Goal: Information Seeking & Learning: Learn about a topic

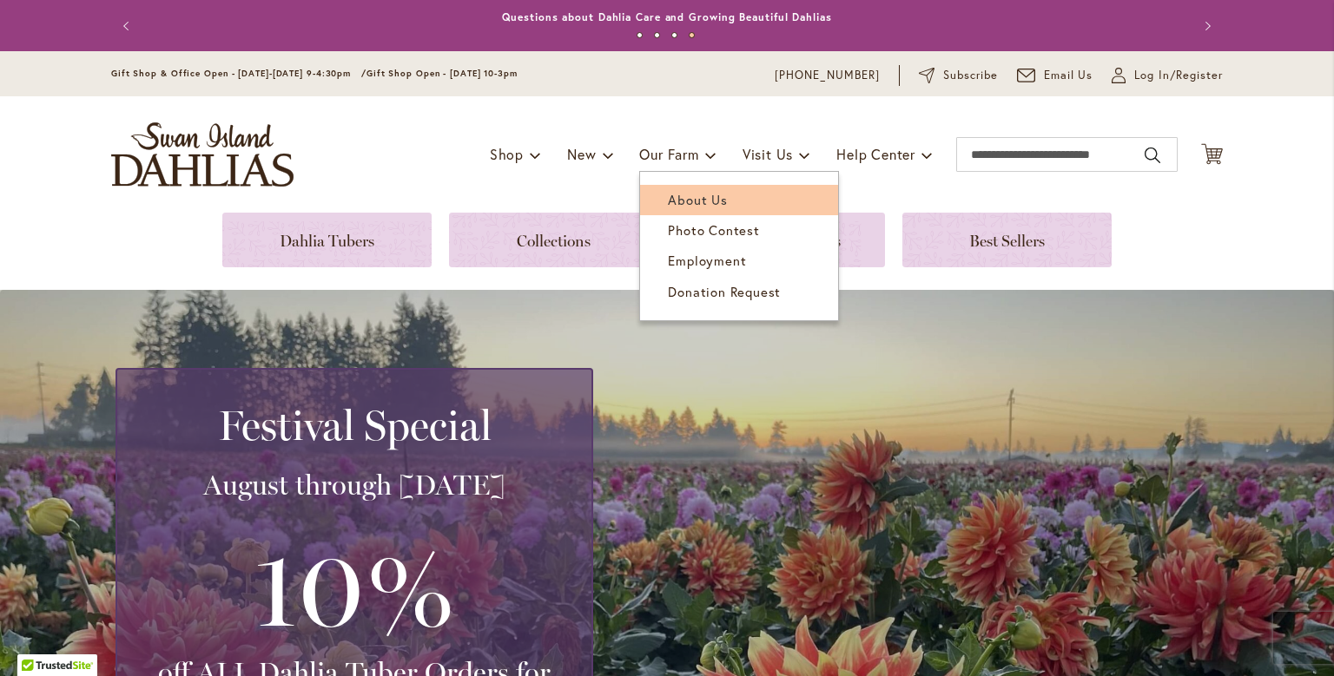
click at [675, 201] on span "About Us" at bounding box center [697, 199] width 59 height 17
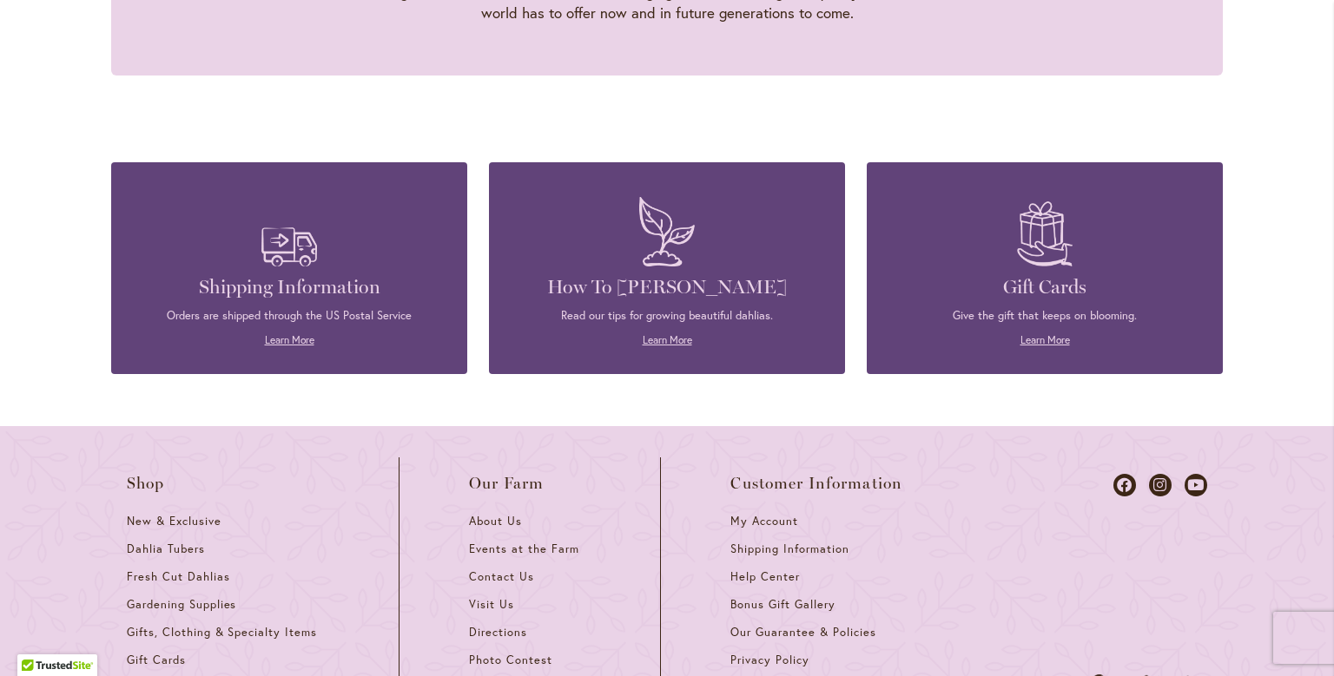
scroll to position [2108, 0]
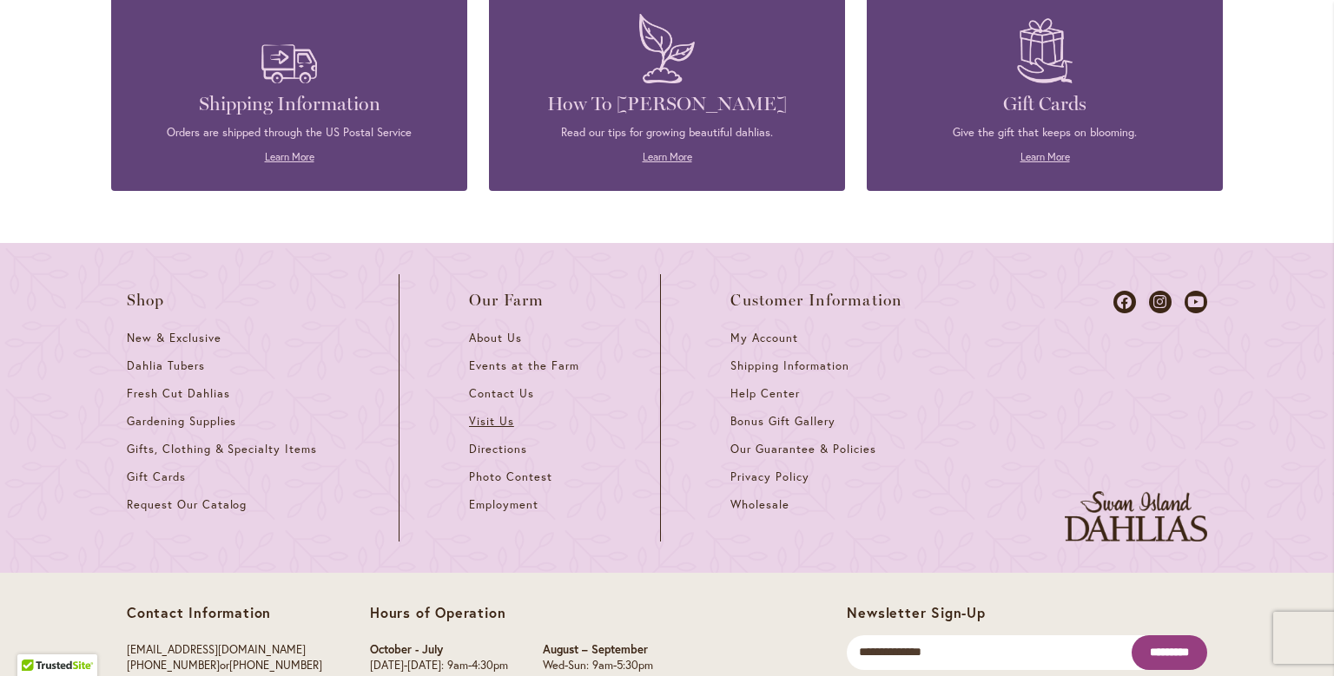
click at [489, 414] on span "Visit Us" at bounding box center [491, 421] width 45 height 15
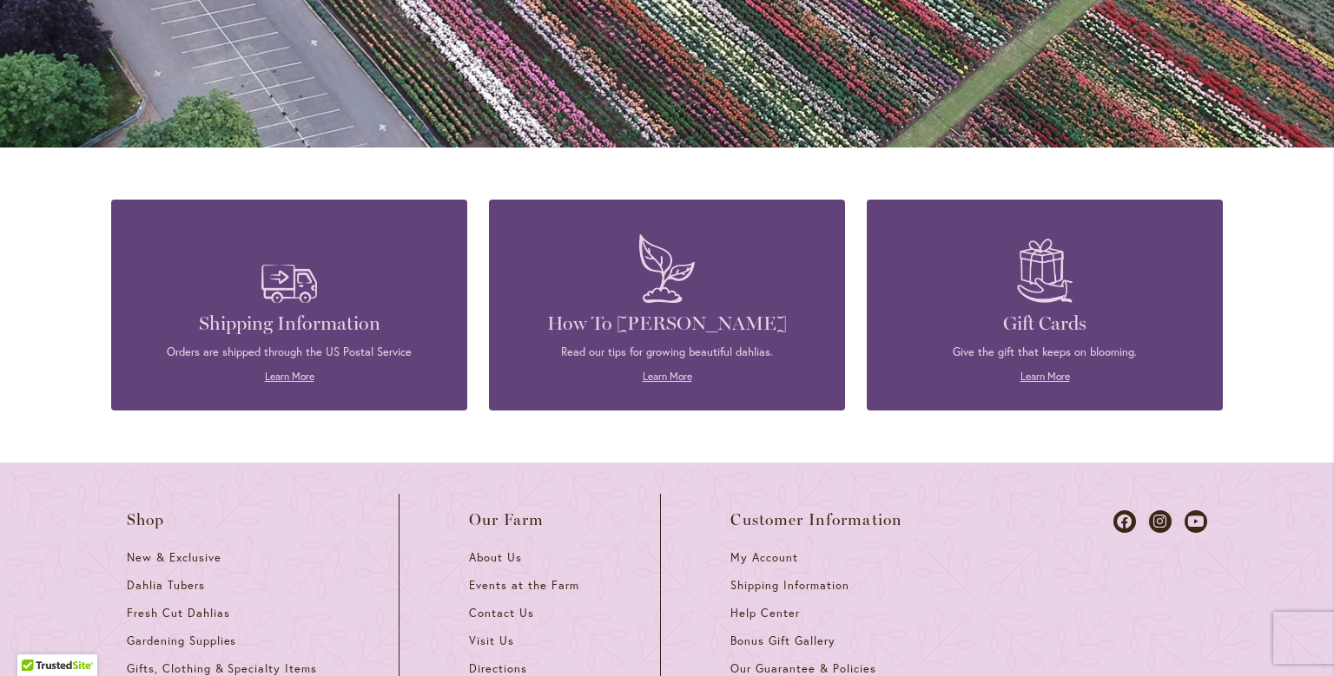
scroll to position [1559, 0]
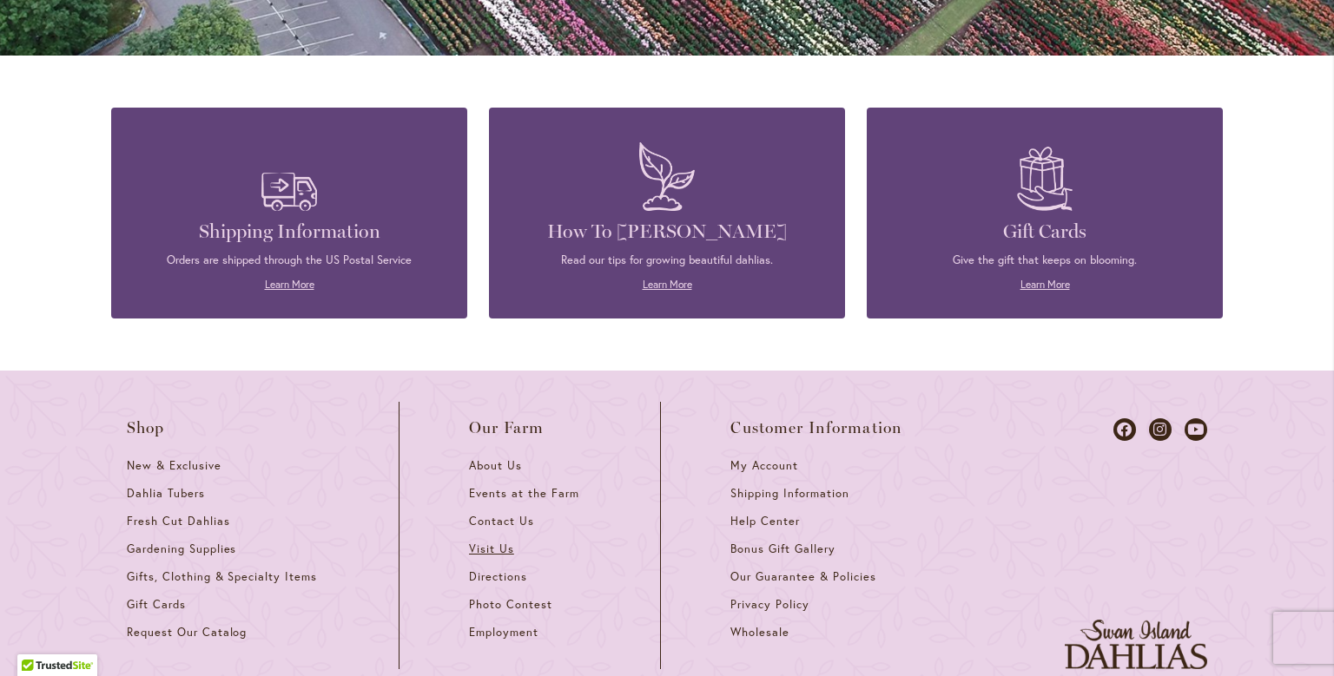
click at [486, 542] on span "Visit Us" at bounding box center [491, 549] width 45 height 15
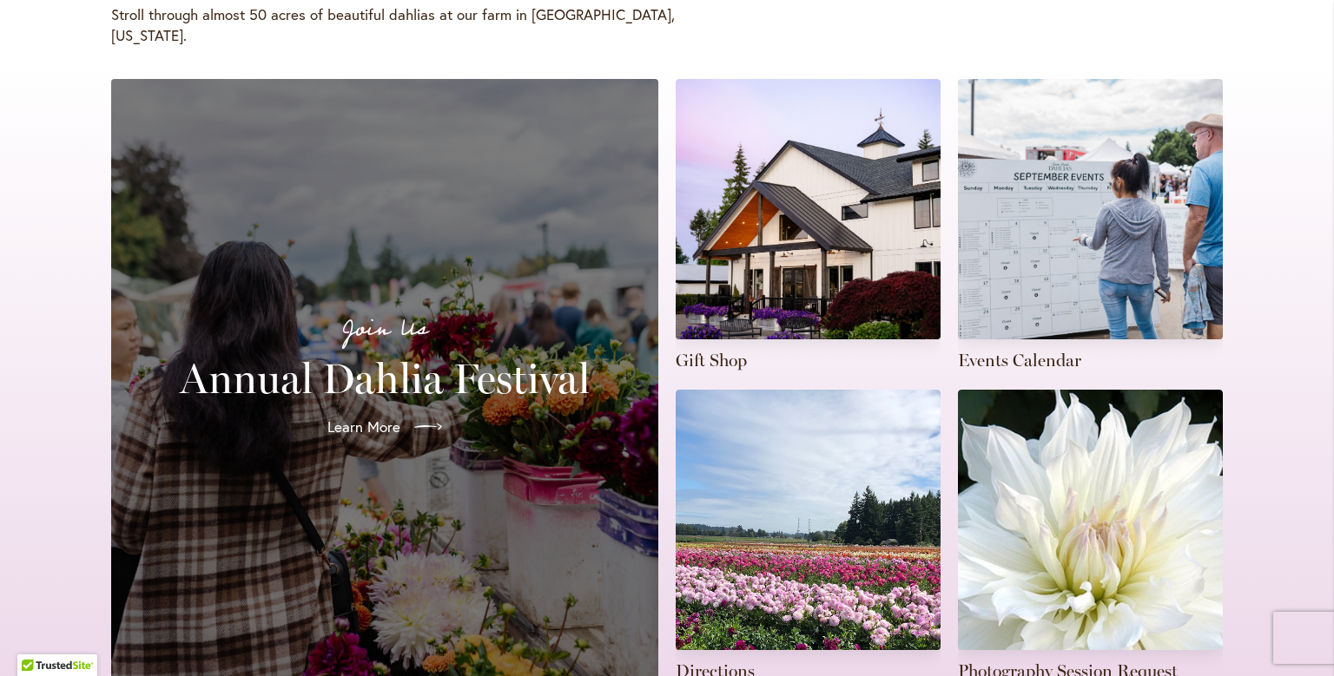
scroll to position [642, 0]
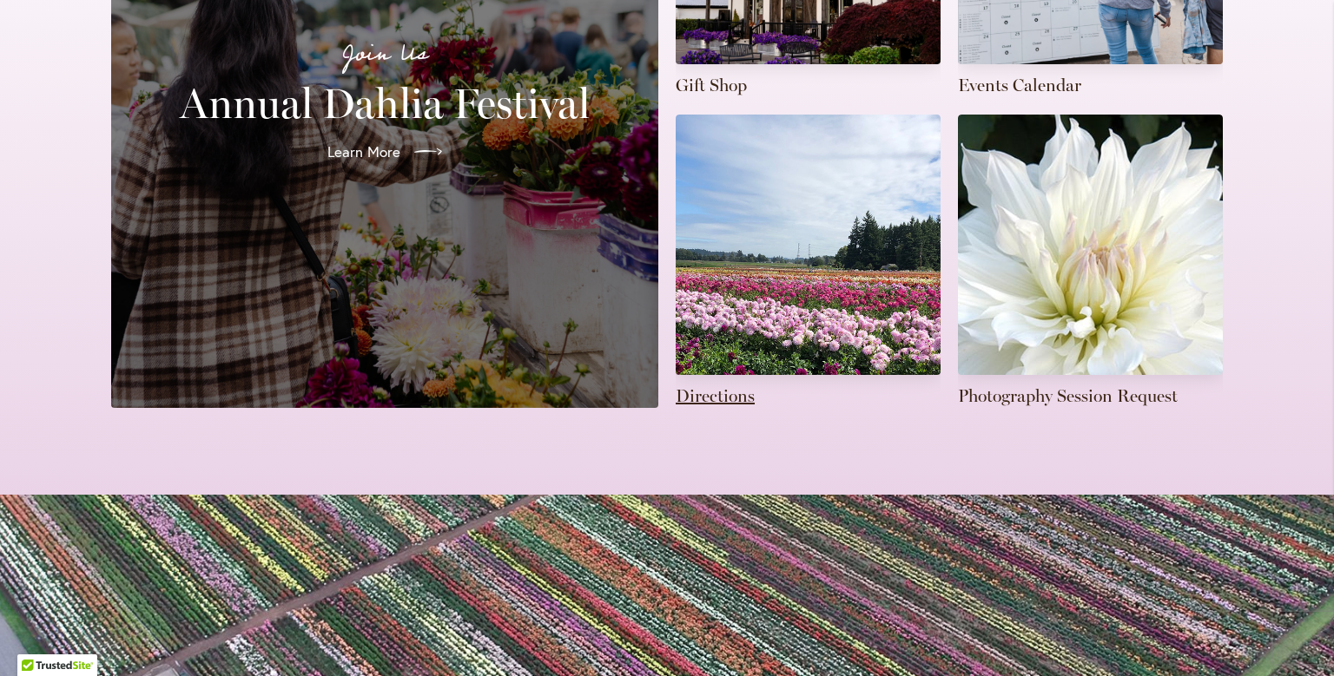
click at [728, 372] on link at bounding box center [808, 261] width 265 height 293
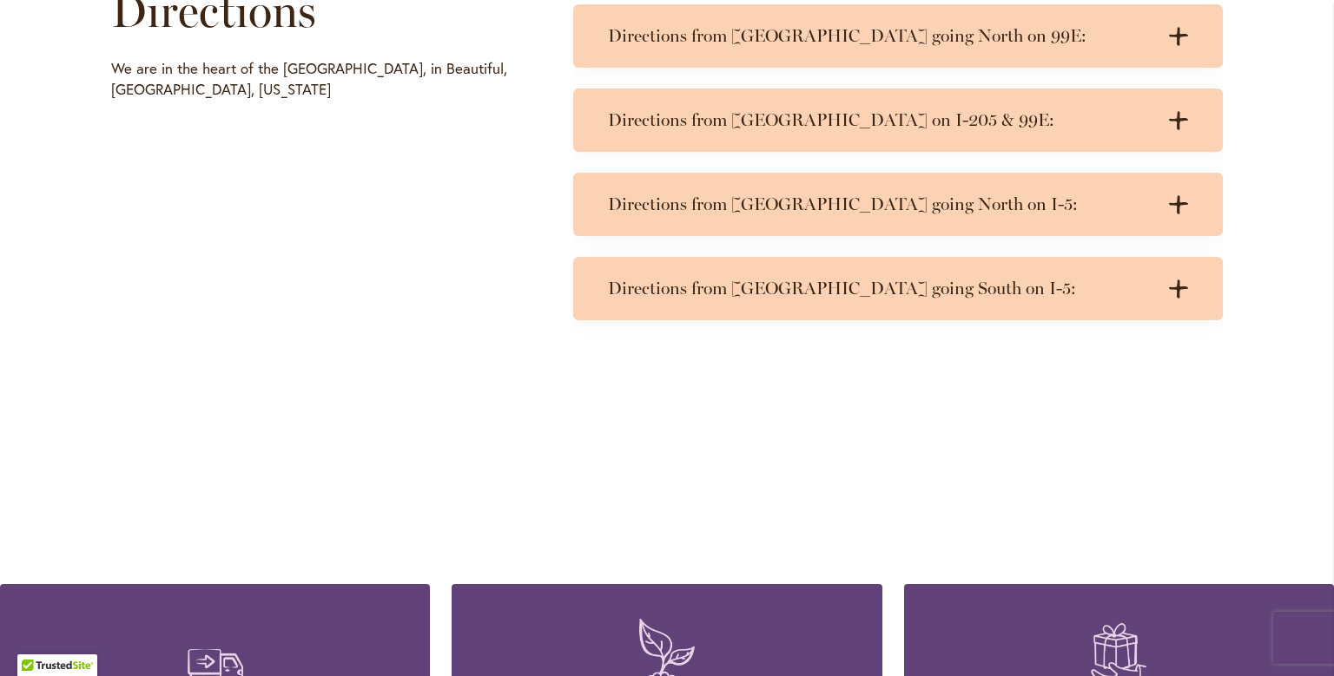
scroll to position [825, 0]
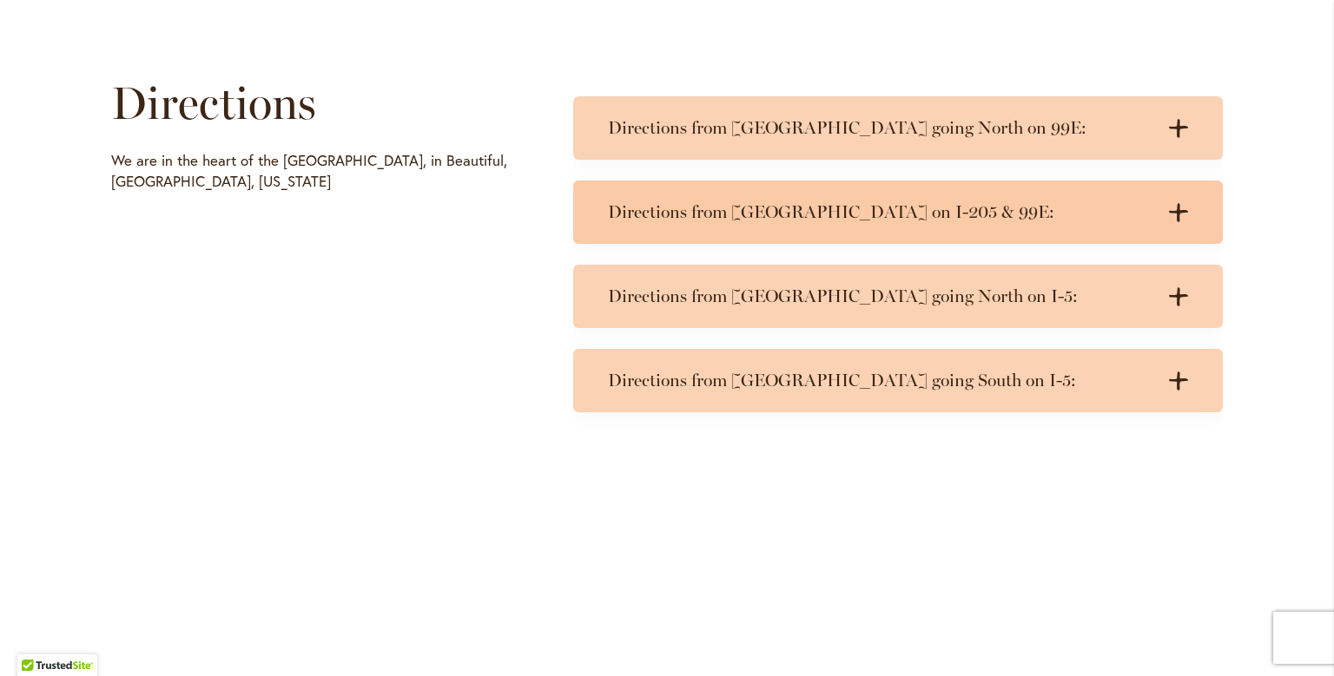
click at [745, 214] on h3 "Directions from Portland on I-205 & 99E:" at bounding box center [880, 212] width 545 height 22
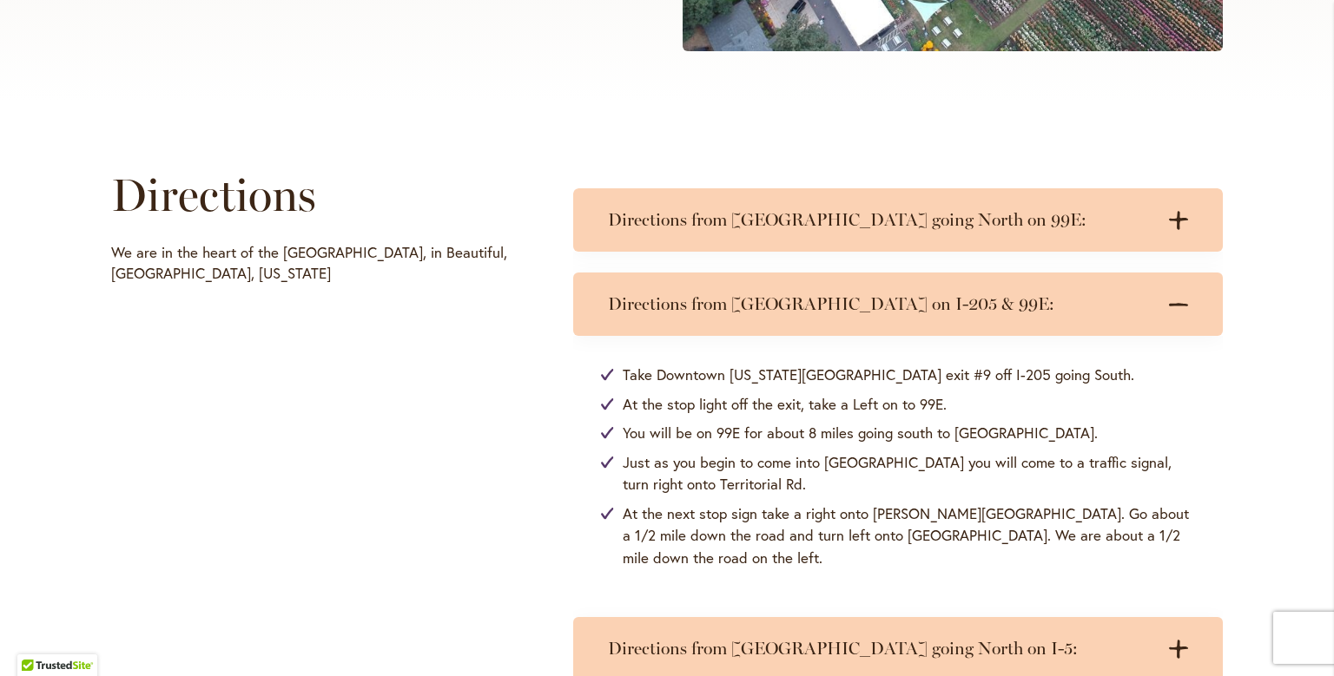
scroll to position [642, 0]
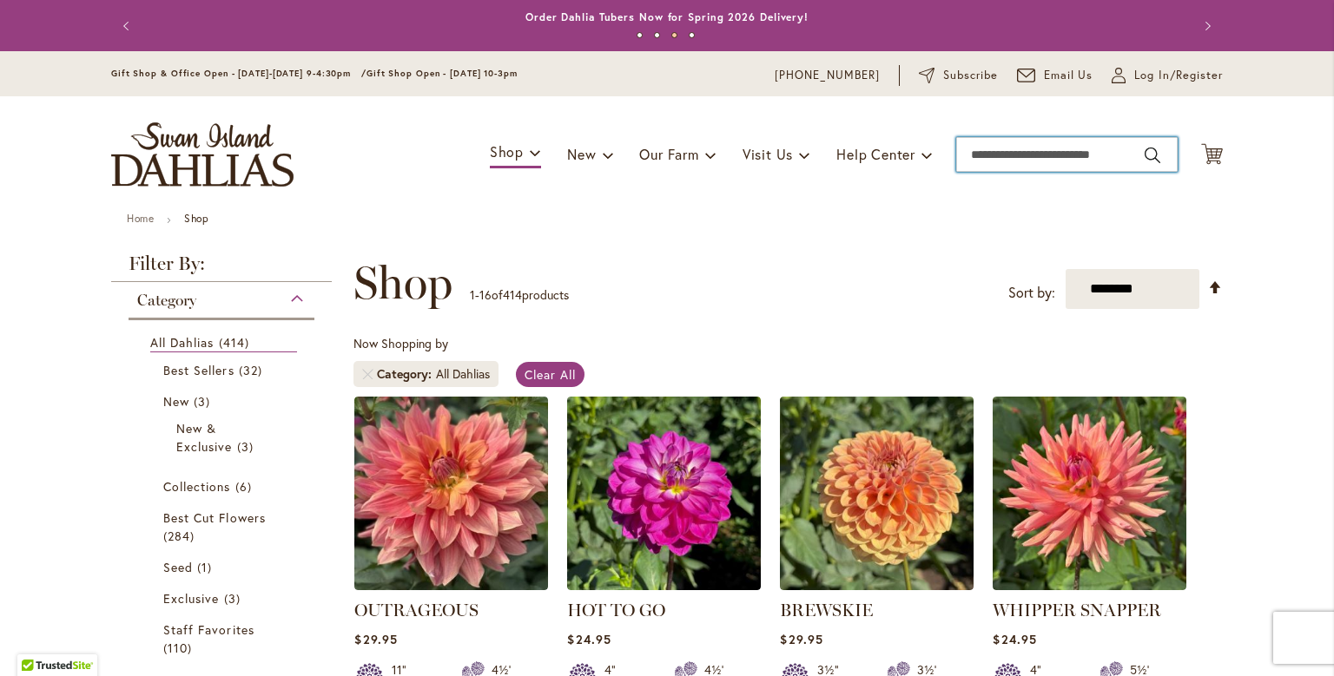
click at [989, 162] on input "Search" at bounding box center [1066, 154] width 221 height 35
type input "**********"
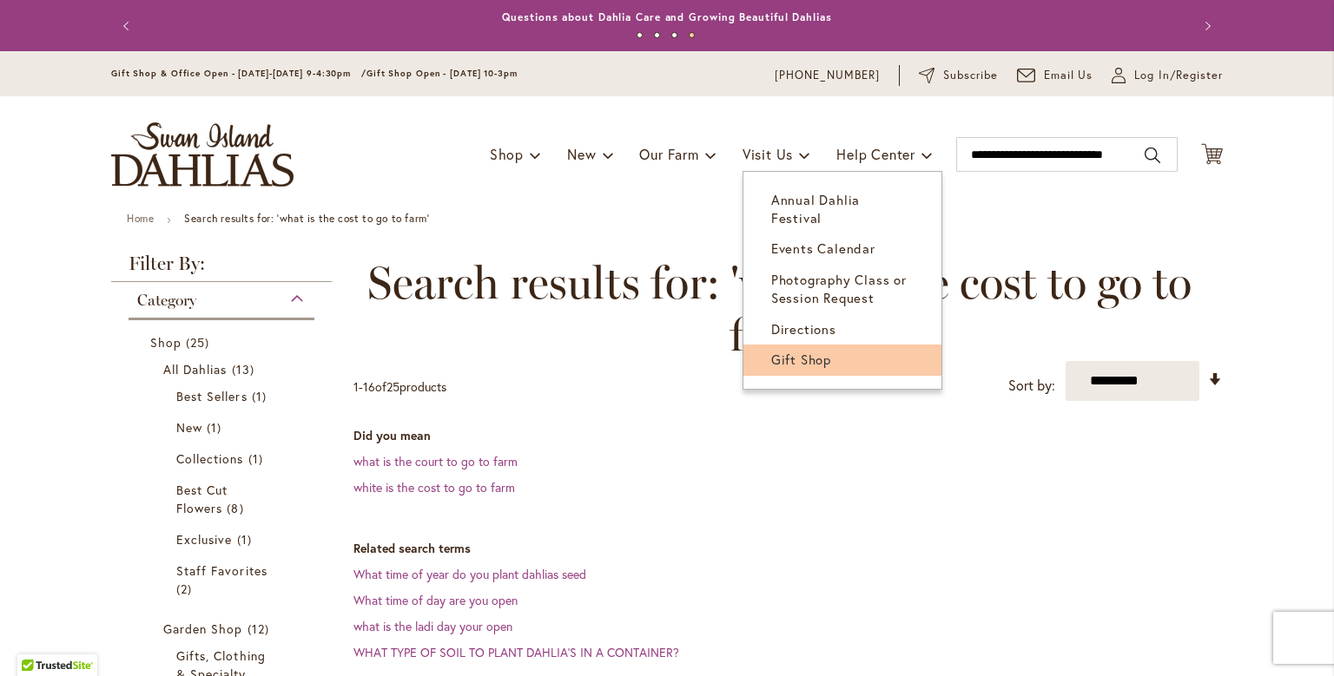
click at [774, 351] on span "Gift Shop" at bounding box center [801, 359] width 60 height 17
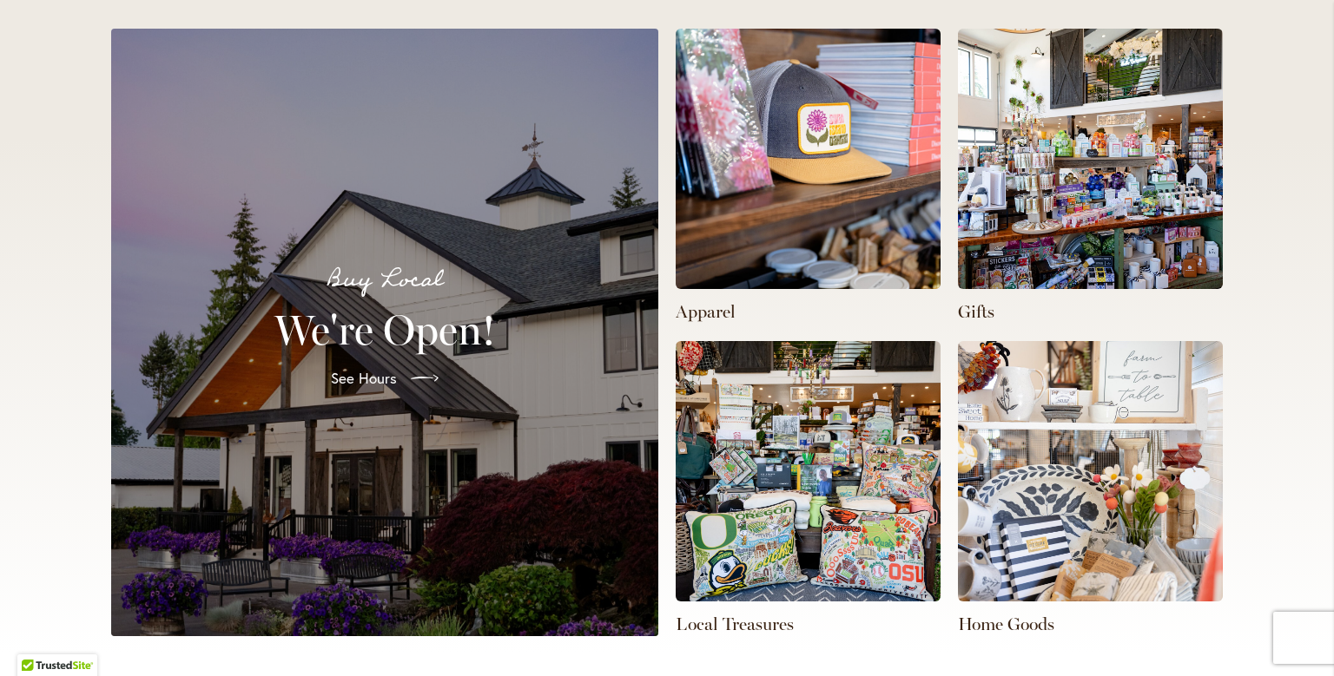
scroll to position [0, 1323]
click at [1078, 194] on img at bounding box center [1090, 159] width 265 height 260
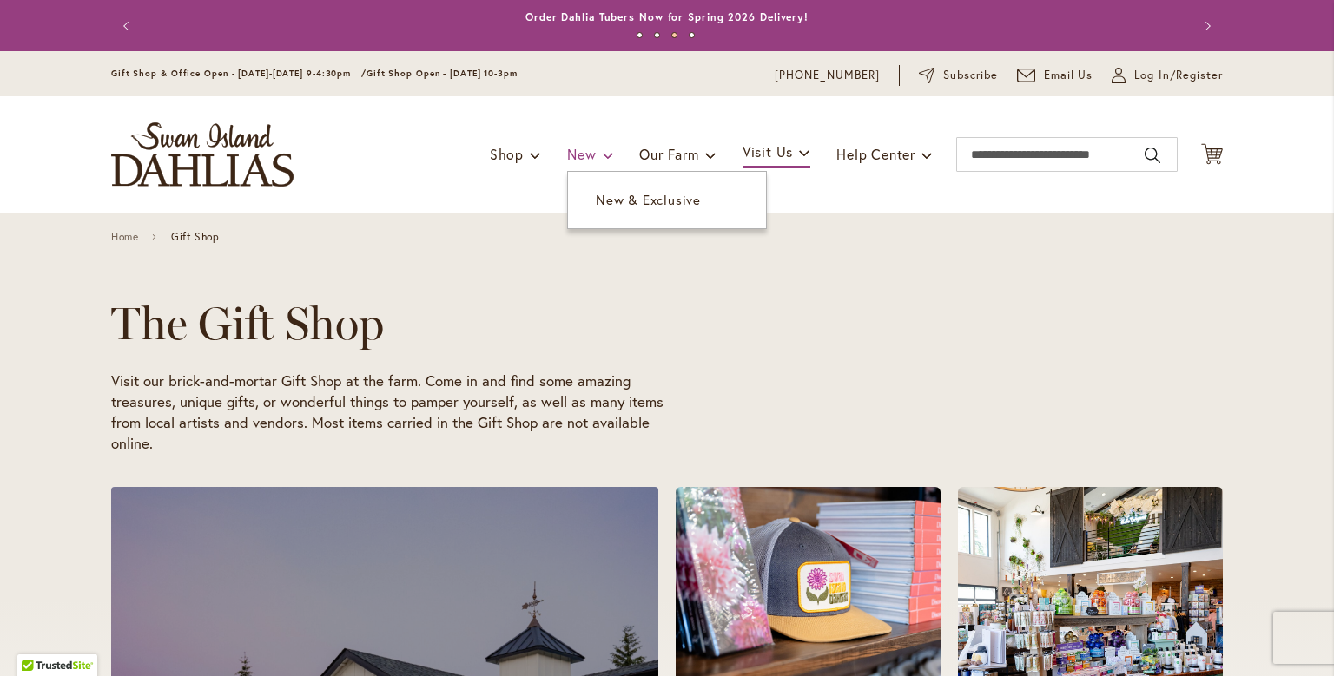
scroll to position [0, 441]
click at [572, 155] on span "New" at bounding box center [581, 154] width 29 height 18
